Goal: Task Accomplishment & Management: Complete application form

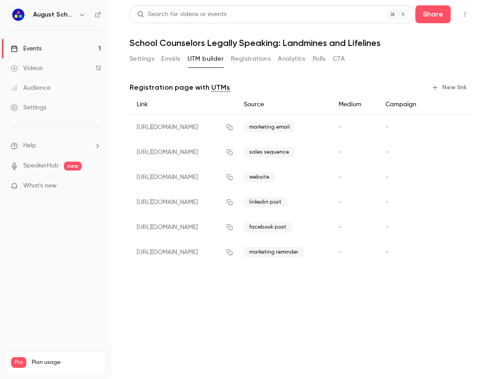
click at [44, 49] on link "Events 1" at bounding box center [56, 49] width 112 height 20
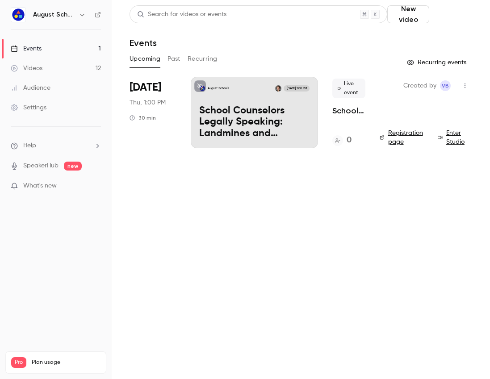
click at [442, 9] on button "Schedule" at bounding box center [452, 14] width 39 height 18
click at [394, 38] on div at bounding box center [389, 39] width 14 height 6
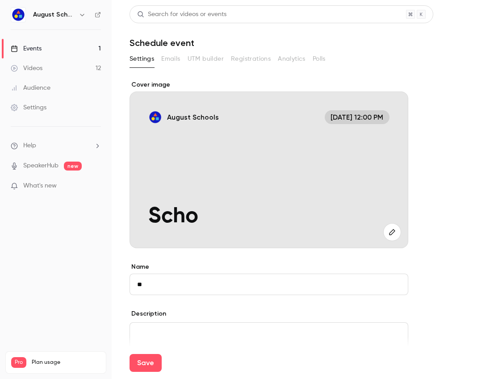
type input "*"
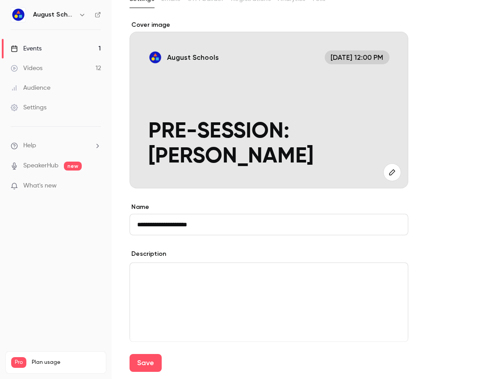
scroll to position [60, 0]
type input "**********"
click at [136, 282] on div "editor" at bounding box center [269, 301] width 278 height 79
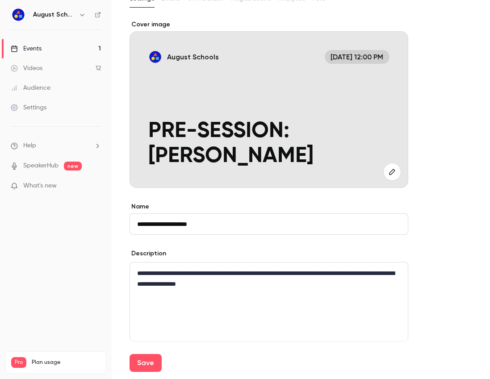
click at [348, 54] on span "Aug 12, 12:00 PM" at bounding box center [356, 57] width 65 height 14
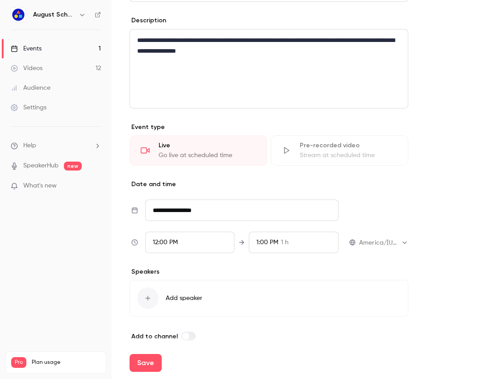
scroll to position [302, 0]
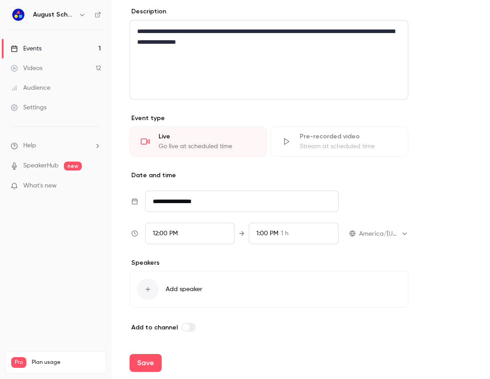
click at [192, 206] on input "**********" at bounding box center [241, 201] width 193 height 21
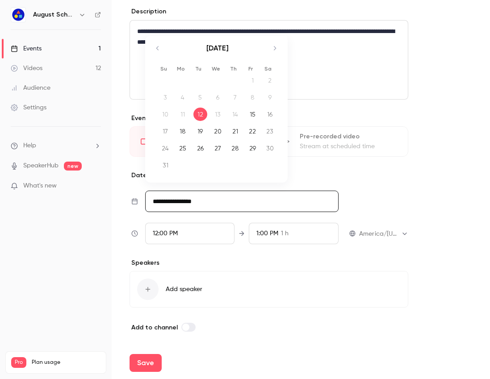
click at [229, 146] on div "28" at bounding box center [235, 147] width 14 height 13
type input "**********"
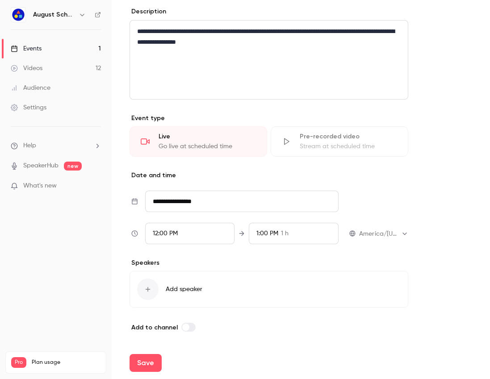
click at [172, 237] on div "12:00 PM" at bounding box center [165, 233] width 25 height 9
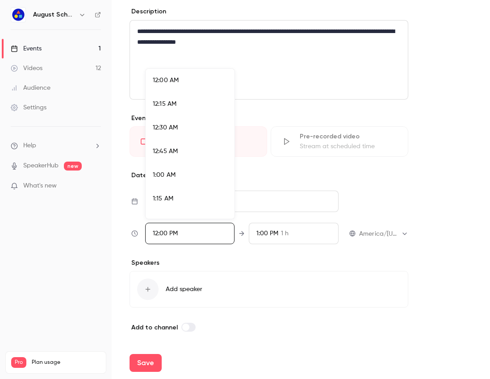
scroll to position [1072, 0]
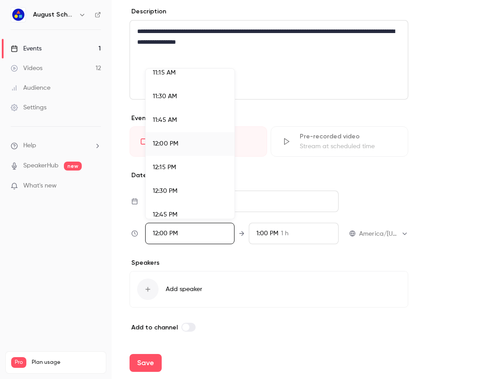
click at [168, 187] on div "12:30 PM" at bounding box center [190, 191] width 75 height 9
click at [258, 233] on div at bounding box center [245, 189] width 490 height 379
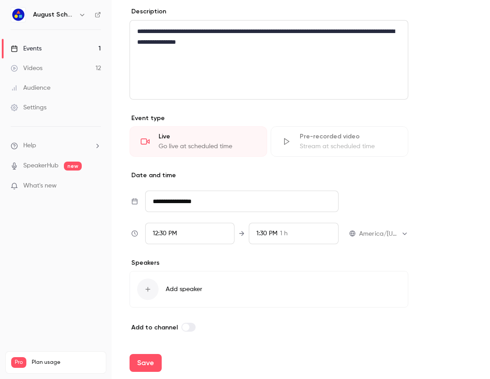
click at [262, 232] on span "1:30 PM" at bounding box center [266, 233] width 21 height 6
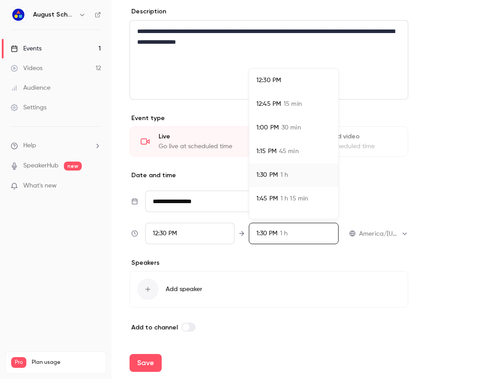
click at [274, 135] on li "1:00 PM 30 min" at bounding box center [293, 128] width 89 height 24
click at [267, 111] on li "12:45 PM 15 min" at bounding box center [293, 104] width 89 height 24
click at [257, 247] on div at bounding box center [245, 189] width 490 height 379
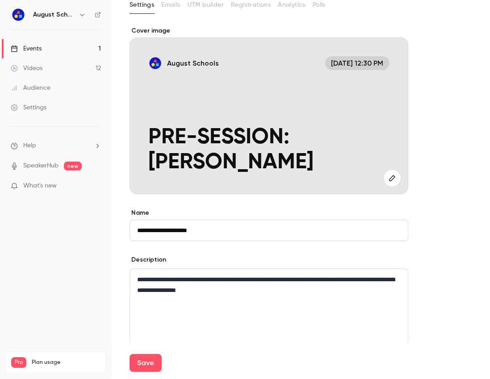
scroll to position [0, 0]
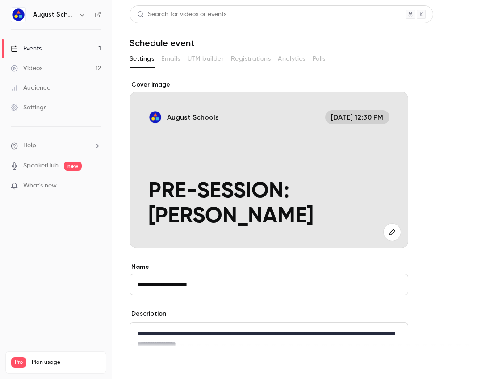
click at [151, 370] on button "Save" at bounding box center [145, 363] width 32 height 18
type input "**********"
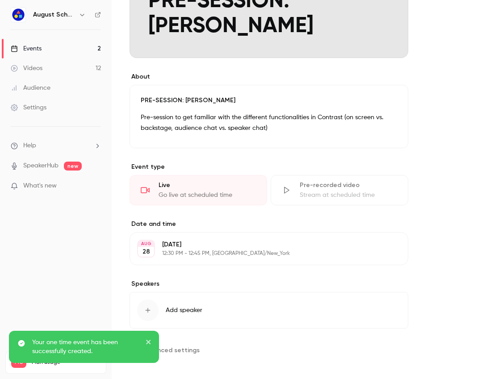
scroll to position [195, 0]
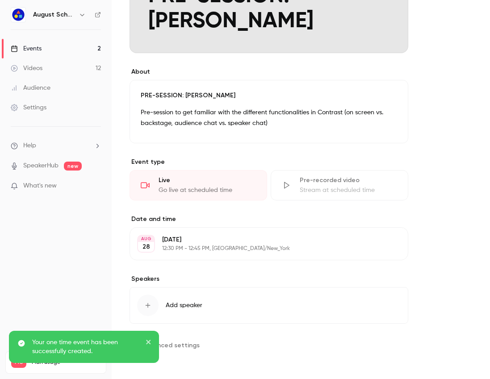
click at [378, 238] on button "Edit" at bounding box center [384, 244] width 33 height 14
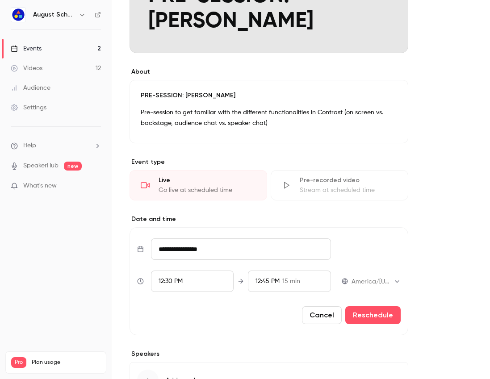
click at [327, 314] on button "Cancel" at bounding box center [322, 315] width 40 height 18
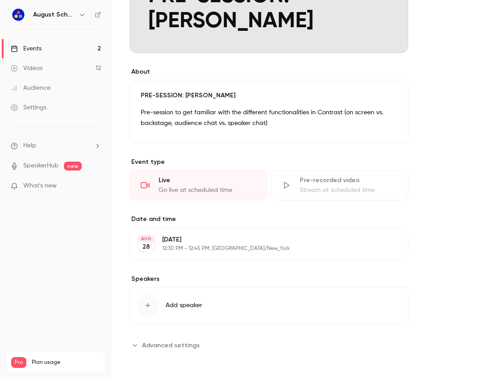
click at [169, 339] on button "Advanced settings" at bounding box center [166, 345] width 75 height 14
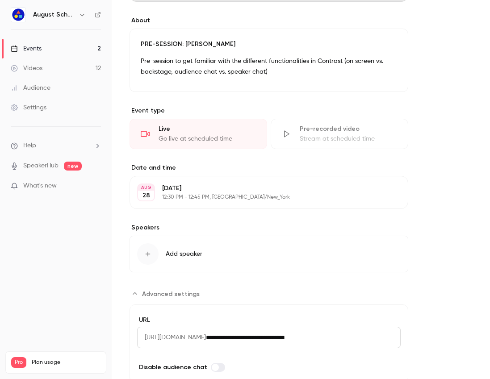
scroll to position [277, 0]
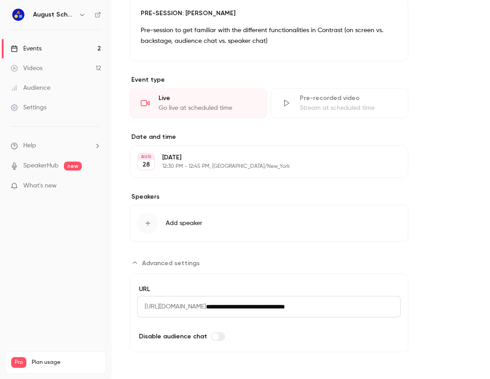
click at [167, 258] on span "Advanced settings" at bounding box center [171, 262] width 58 height 9
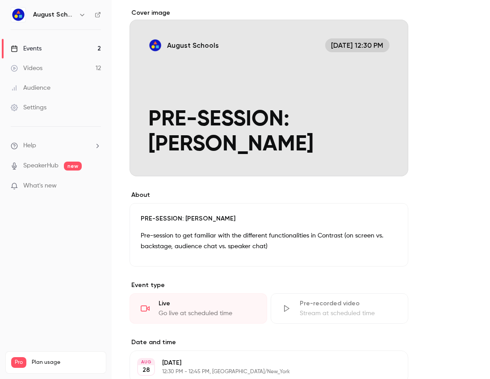
scroll to position [0, 0]
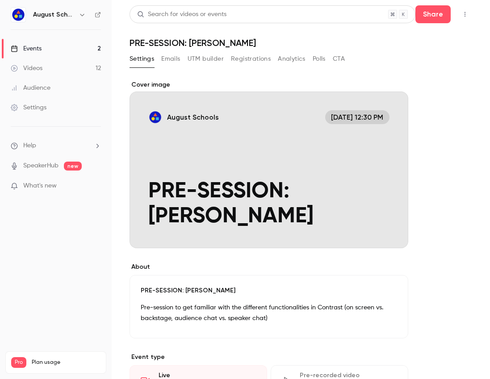
click at [166, 60] on button "Emails" at bounding box center [170, 59] width 19 height 14
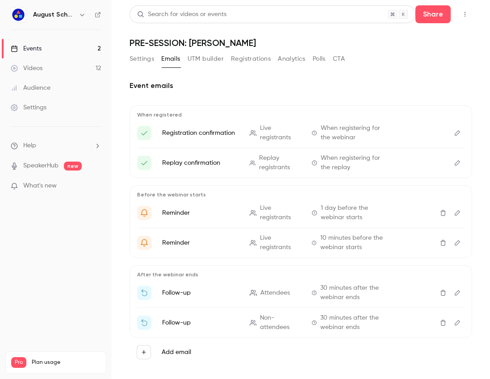
click at [152, 58] on button "Settings" at bounding box center [141, 59] width 25 height 14
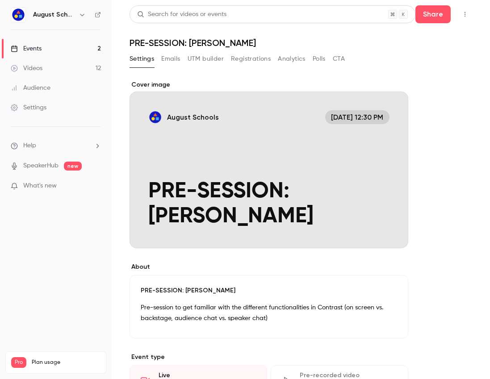
scroll to position [195, 0]
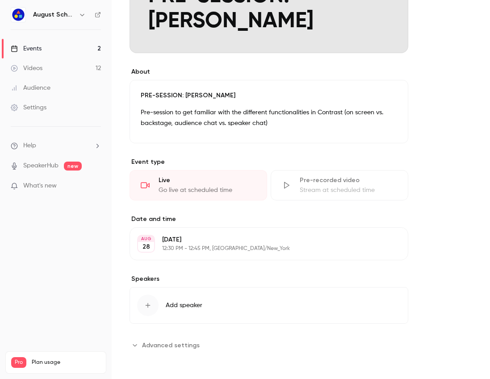
click at [162, 348] on span "Advanced settings" at bounding box center [171, 345] width 58 height 9
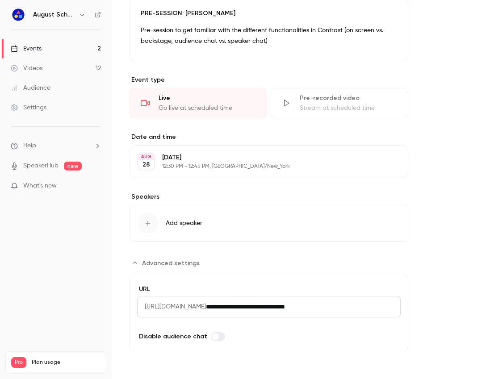
click at [161, 307] on span "https://watch.getcontrast.io/register/" at bounding box center [171, 306] width 69 height 21
click at [162, 306] on span "https://watch.getcontrast.io/register/" at bounding box center [171, 306] width 69 height 21
drag, startPoint x: 145, startPoint y: 306, endPoint x: 374, endPoint y: 308, distance: 229.9
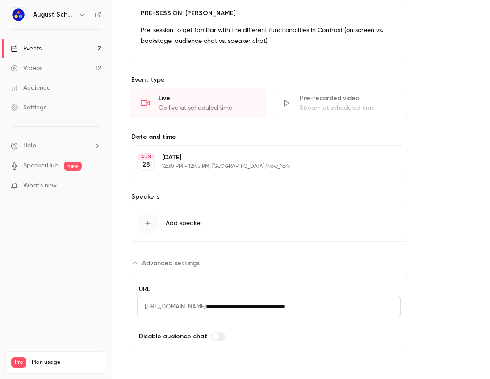
click at [374, 308] on div "**********" at bounding box center [268, 306] width 263 height 21
click at [374, 308] on input "**********" at bounding box center [303, 306] width 195 height 21
drag, startPoint x: 374, startPoint y: 308, endPoint x: 156, endPoint y: 307, distance: 217.8
click at [156, 307] on div "**********" at bounding box center [268, 306] width 263 height 21
click at [156, 307] on span "https://watch.getcontrast.io/register/" at bounding box center [171, 306] width 69 height 21
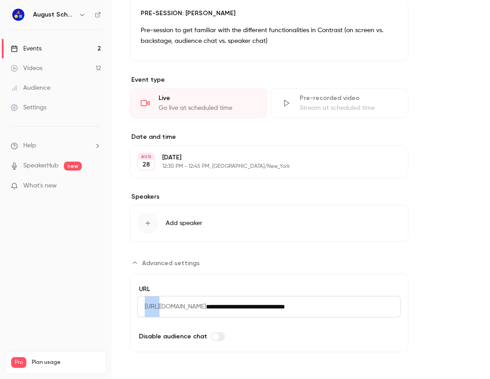
click at [156, 307] on span "https://watch.getcontrast.io/register/" at bounding box center [171, 306] width 69 height 21
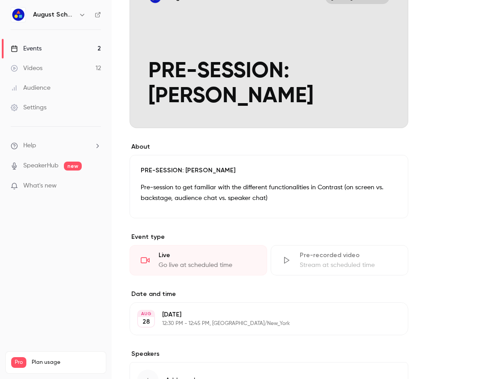
scroll to position [0, 0]
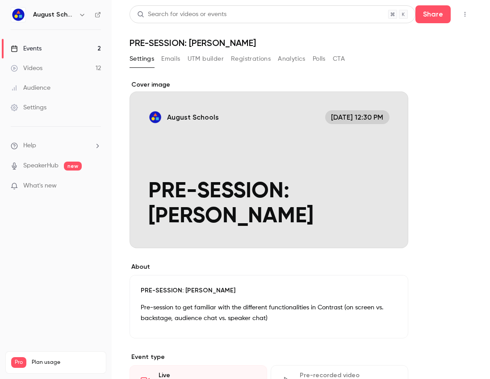
click at [42, 64] on link "Videos 12" at bounding box center [56, 68] width 112 height 20
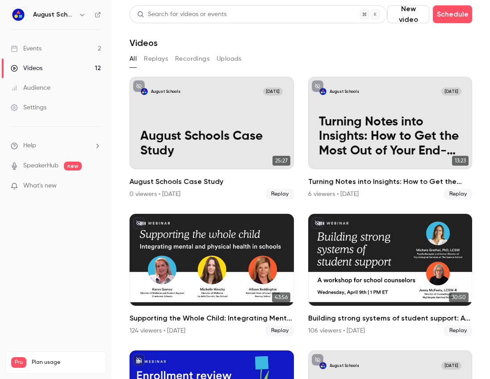
click at [58, 46] on link "Events 2" at bounding box center [56, 49] width 112 height 20
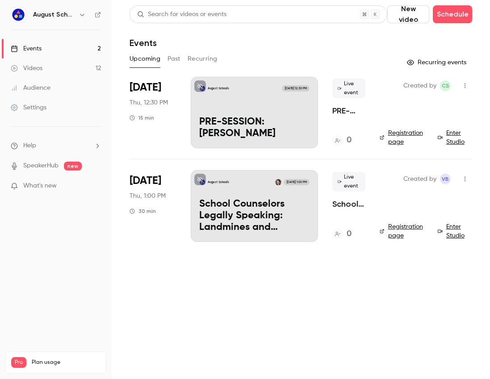
click at [179, 62] on button "Past" at bounding box center [173, 59] width 13 height 14
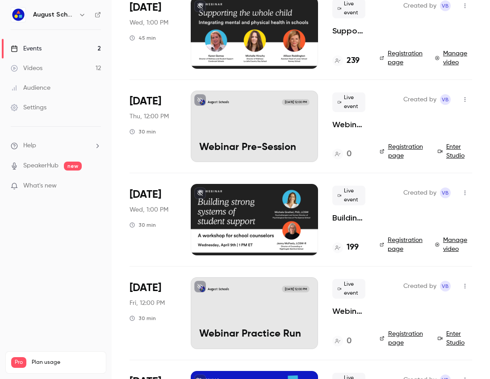
scroll to position [457, 0]
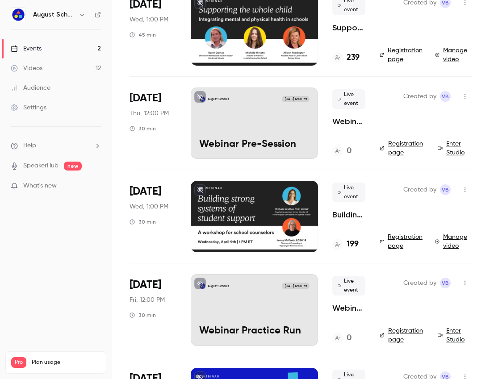
click at [243, 142] on p "Webinar Pre-Session" at bounding box center [254, 145] width 110 height 12
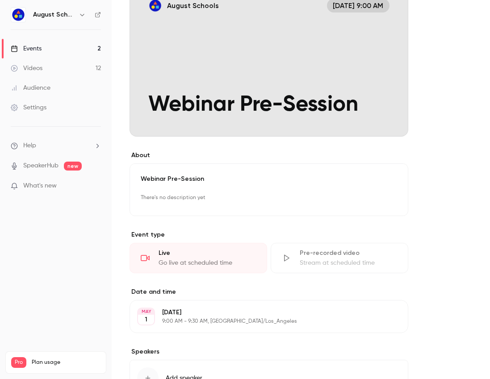
scroll to position [184, 0]
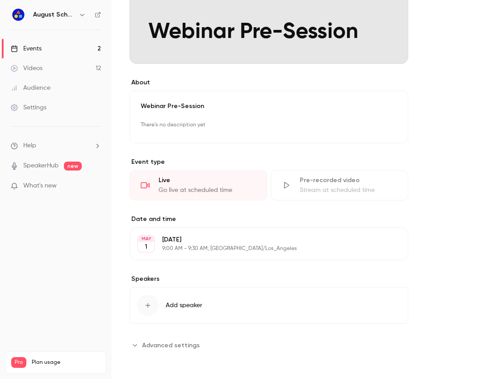
click at [174, 345] on span "Advanced settings" at bounding box center [171, 345] width 58 height 9
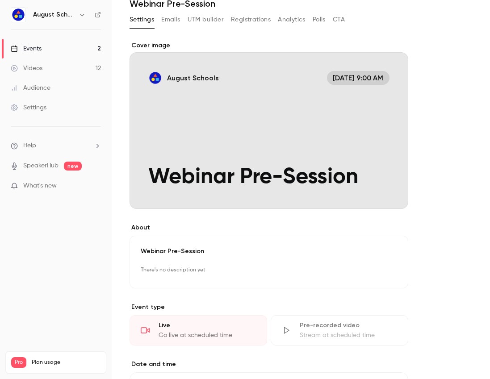
scroll to position [0, 0]
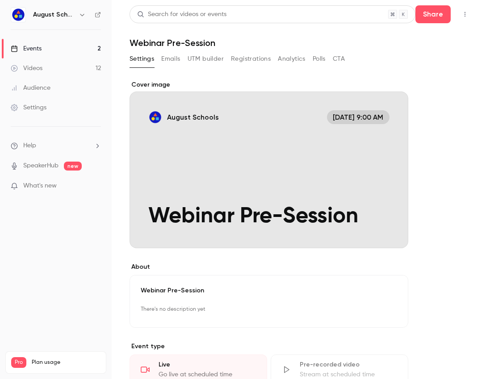
click at [171, 54] on button "Emails" at bounding box center [170, 59] width 19 height 14
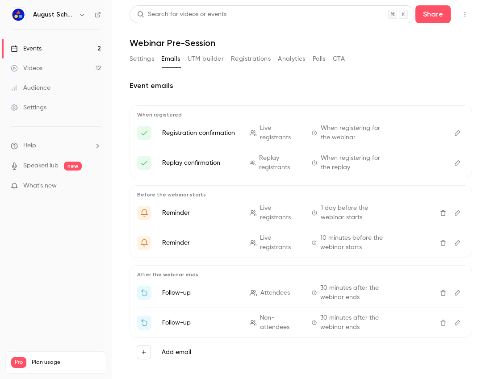
click at [212, 60] on button "UTM builder" at bounding box center [205, 59] width 36 height 14
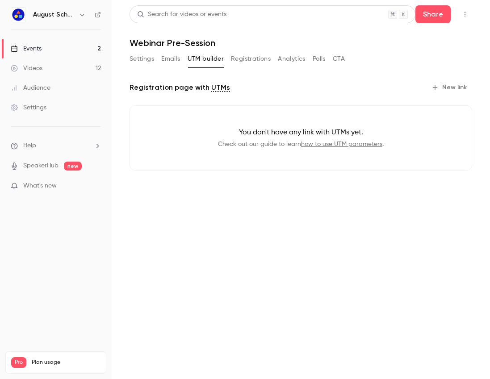
click at [239, 60] on button "Registrations" at bounding box center [251, 59] width 40 height 14
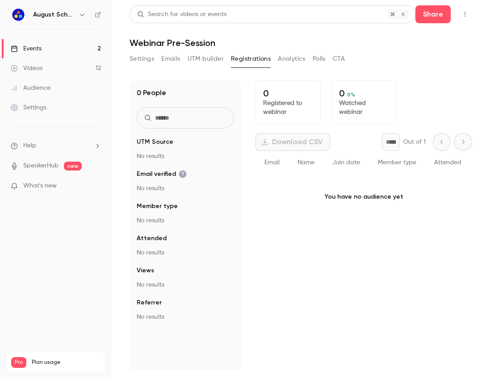
click at [297, 61] on button "Analytics" at bounding box center [292, 59] width 28 height 14
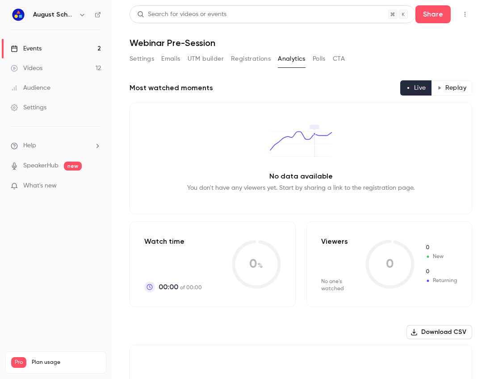
click at [316, 61] on button "Polls" at bounding box center [318, 59] width 13 height 14
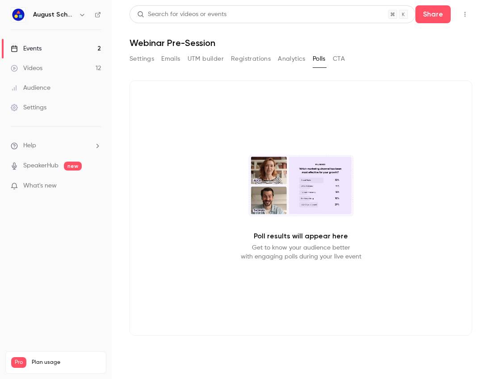
click at [336, 62] on button "CTA" at bounding box center [339, 59] width 12 height 14
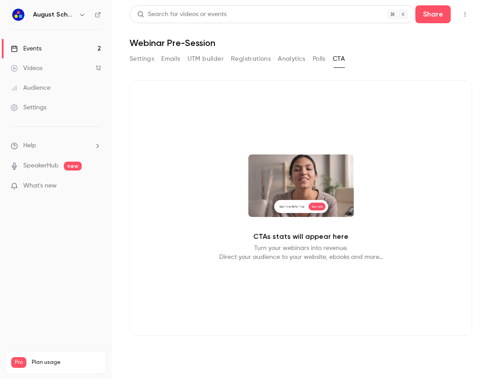
click at [151, 59] on button "Settings" at bounding box center [141, 59] width 25 height 14
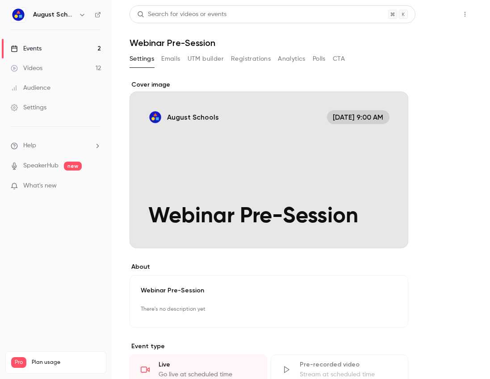
click at [415, 21] on button "Share" at bounding box center [432, 14] width 35 height 18
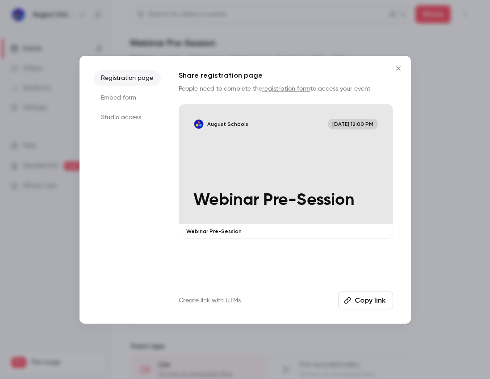
click at [125, 121] on li "Studio access" at bounding box center [127, 117] width 67 height 16
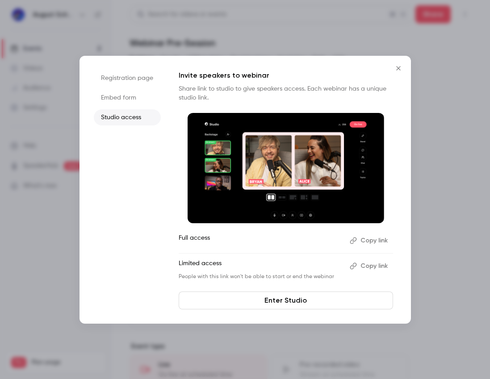
click at [360, 268] on button "Copy link" at bounding box center [369, 266] width 47 height 14
click at [320, 301] on link "Enter Studio" at bounding box center [286, 300] width 214 height 18
click at [397, 70] on icon "Close" at bounding box center [398, 68] width 11 height 7
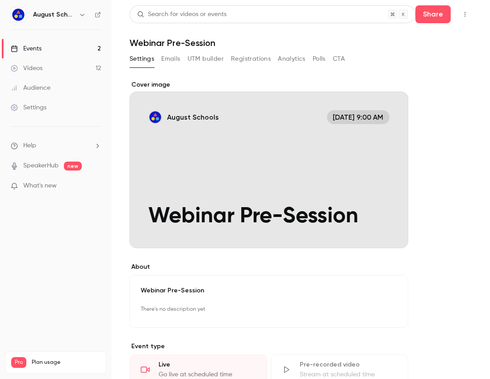
click at [37, 71] on div "Videos" at bounding box center [27, 68] width 32 height 9
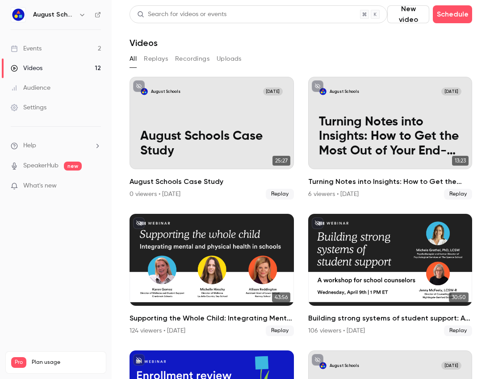
click at [35, 54] on link "Events 2" at bounding box center [56, 49] width 112 height 20
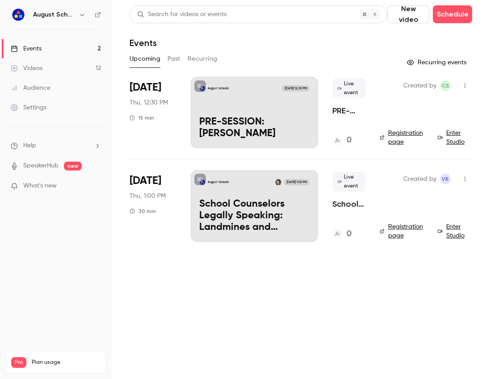
click at [240, 123] on div "August Schools Aug 28, 12:30 PM PRE-SESSION: Dr. Stone" at bounding box center [254, 112] width 127 height 71
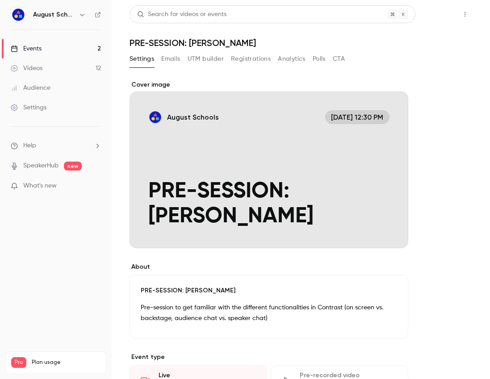
click at [419, 17] on button "Share" at bounding box center [432, 14] width 35 height 18
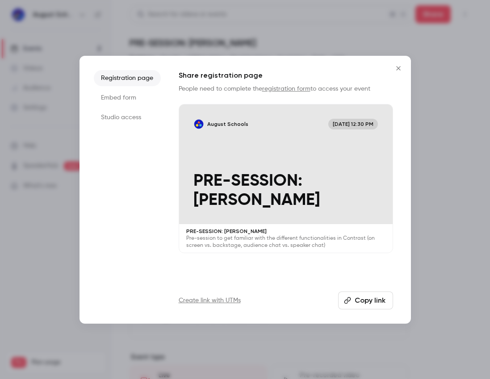
click at [118, 123] on li "Studio access" at bounding box center [127, 117] width 67 height 16
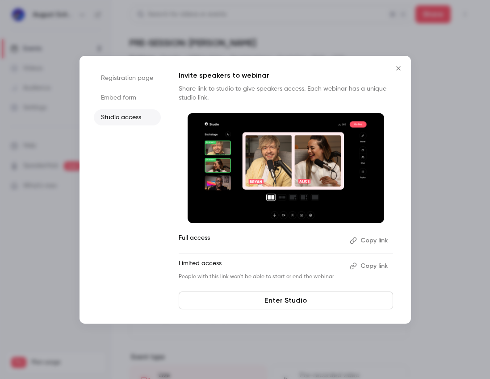
click at [353, 265] on icon "button" at bounding box center [352, 266] width 7 height 7
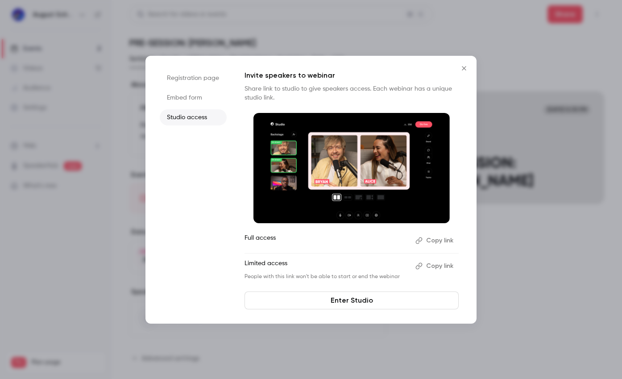
click at [463, 66] on icon "Close" at bounding box center [464, 68] width 11 height 7
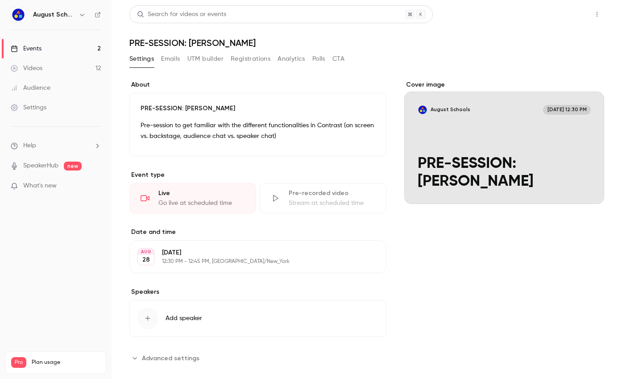
click at [489, 19] on button "Share" at bounding box center [565, 14] width 35 height 18
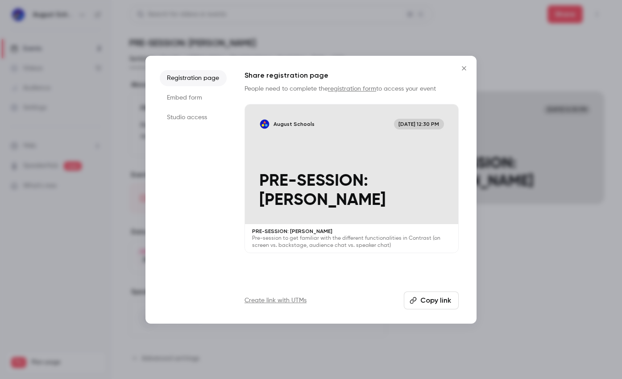
click at [199, 115] on li "Studio access" at bounding box center [193, 117] width 67 height 16
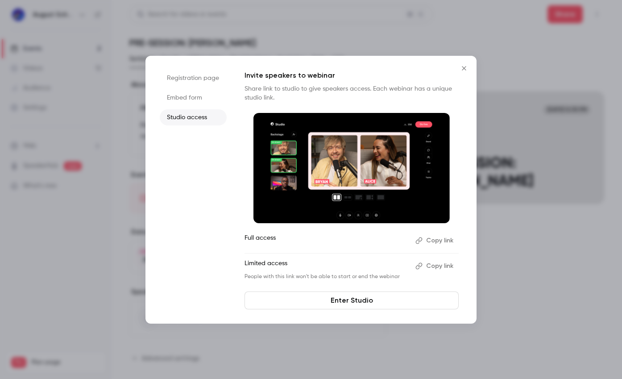
click at [429, 262] on button "Copy link" at bounding box center [435, 266] width 47 height 14
click at [463, 70] on icon "Close" at bounding box center [464, 68] width 11 height 7
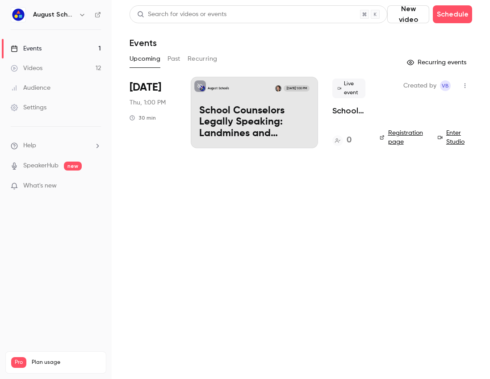
click at [175, 54] on button "Past" at bounding box center [173, 59] width 13 height 14
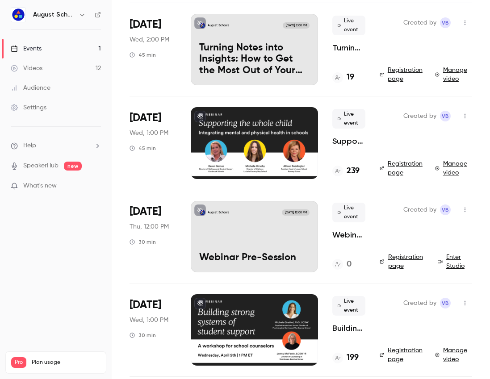
scroll to position [352, 0]
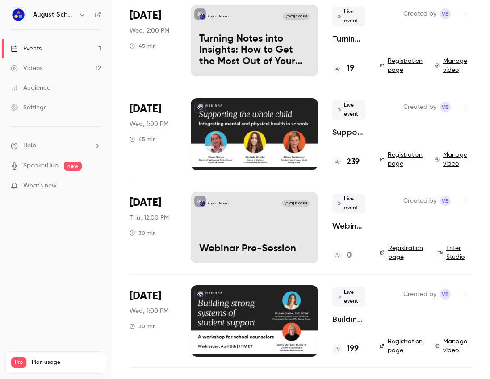
click at [215, 213] on div "August Schools May 1, 12:00 PM Webinar Pre-Session" at bounding box center [254, 227] width 127 height 71
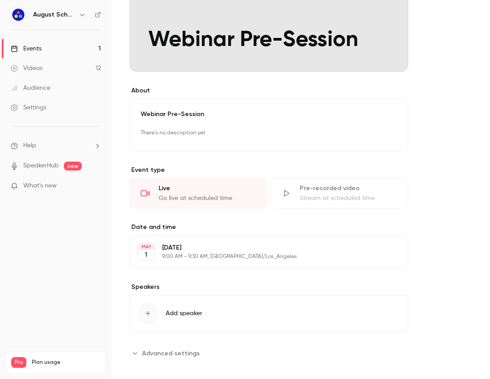
scroll to position [184, 0]
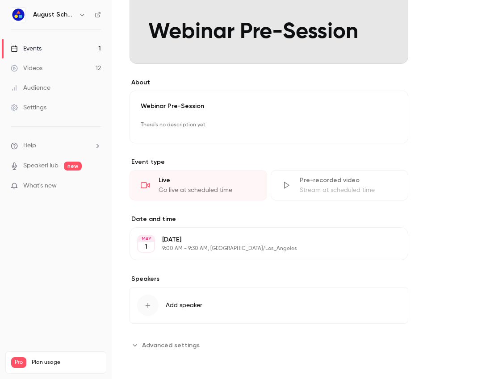
click at [177, 346] on span "Advanced settings" at bounding box center [171, 345] width 58 height 9
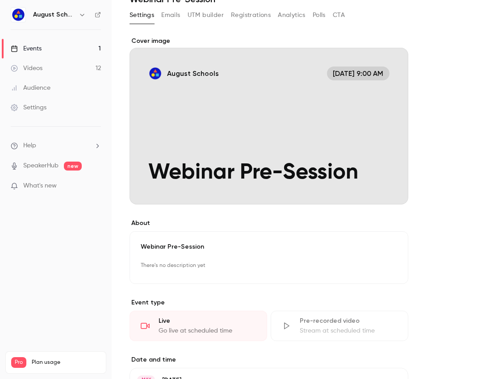
scroll to position [0, 0]
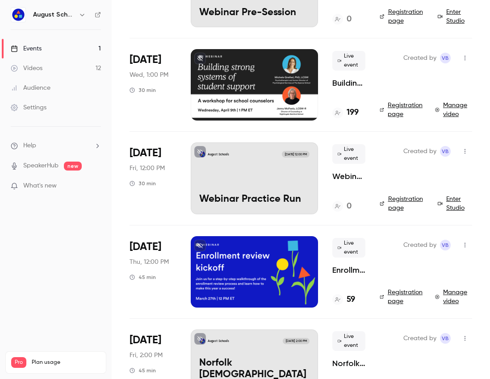
scroll to position [592, 0]
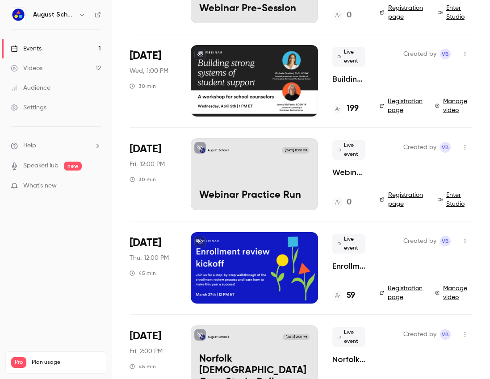
click at [212, 189] on div "August Schools Apr 4, 12:00 PM Webinar Practice Run" at bounding box center [254, 173] width 127 height 71
